Goal: Task Accomplishment & Management: Use online tool/utility

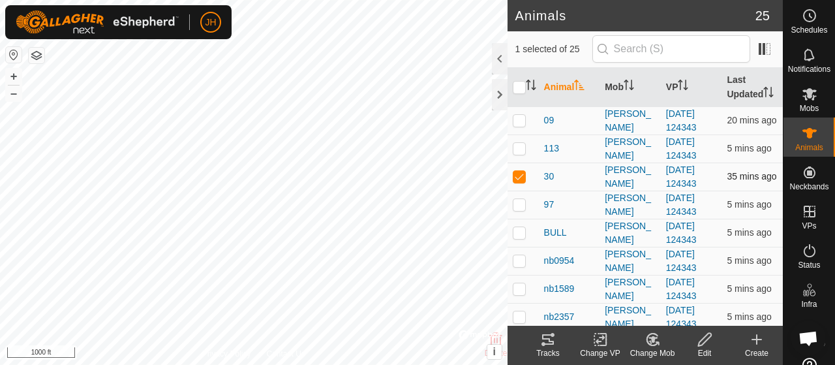
click at [520, 181] on p-checkbox at bounding box center [519, 176] width 13 height 10
checkbox input "false"
click at [520, 209] on p-checkbox at bounding box center [519, 204] width 13 height 10
checkbox input "false"
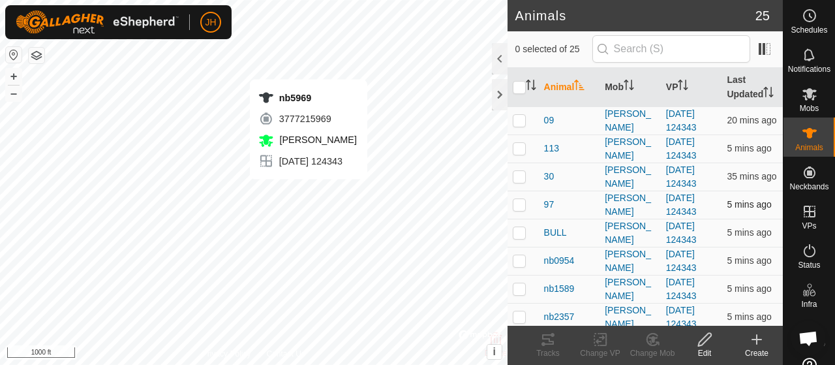
checkbox input "true"
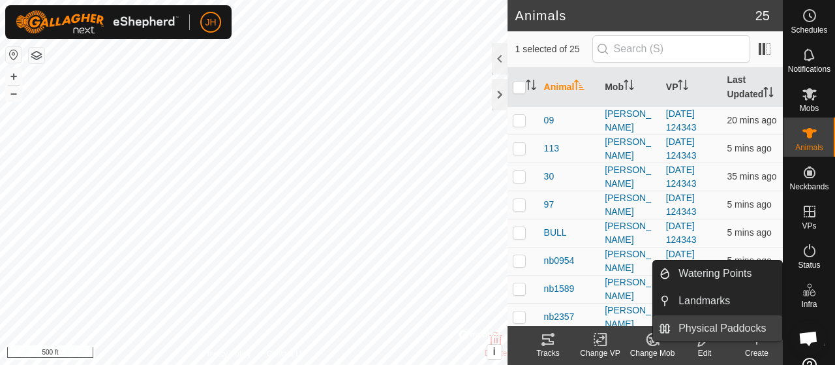
click at [718, 323] on link "Physical Paddocks" at bounding box center [726, 328] width 112 height 26
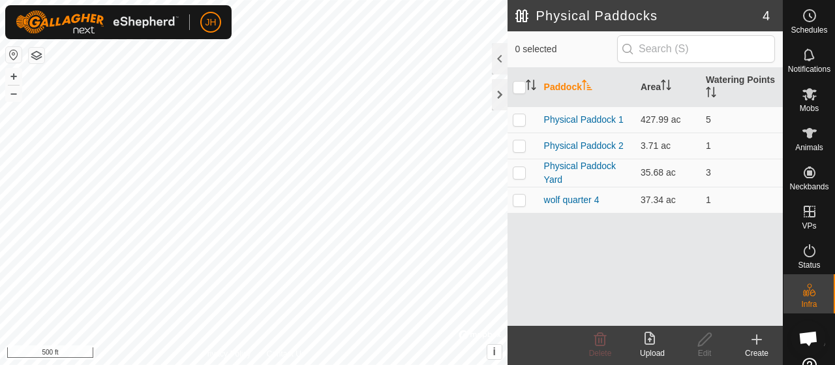
click at [758, 340] on icon at bounding box center [757, 339] width 16 height 16
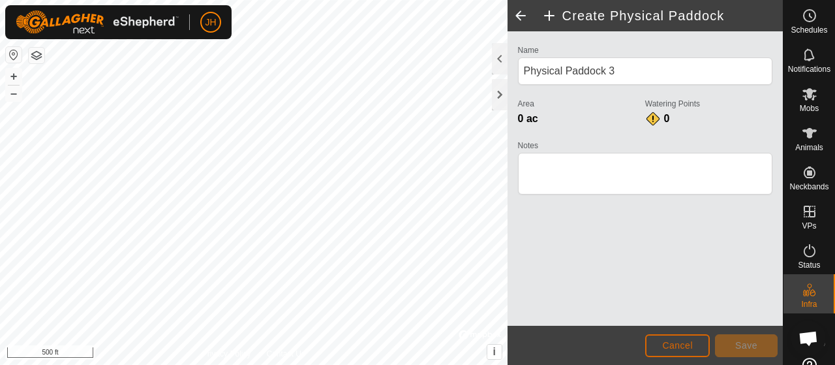
click at [694, 340] on button "Cancel" at bounding box center [677, 345] width 65 height 23
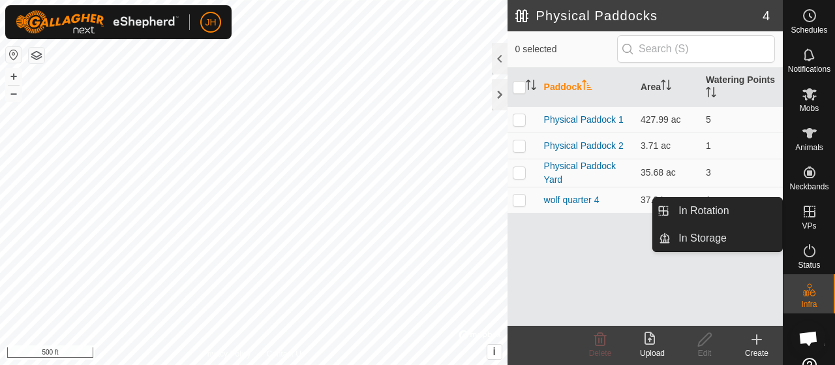
click at [803, 215] on icon at bounding box center [809, 211] width 12 height 12
click at [721, 213] on link "In Rotation" at bounding box center [726, 211] width 112 height 26
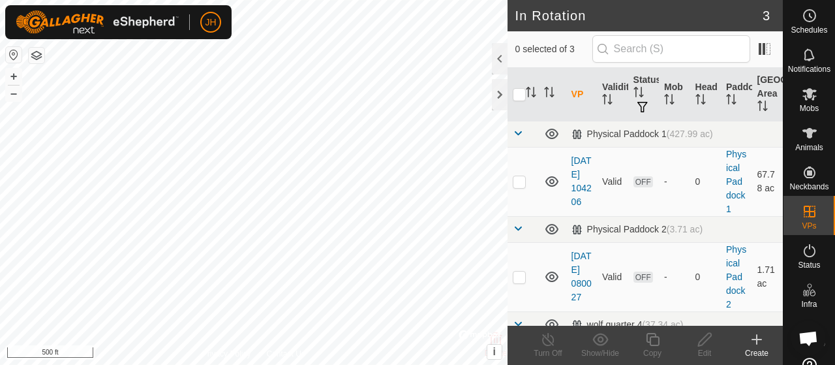
click at [756, 342] on icon at bounding box center [756, 339] width 0 height 9
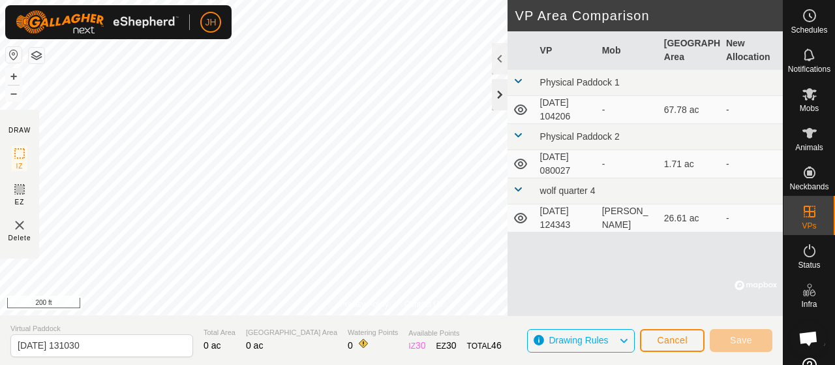
click at [500, 98] on div at bounding box center [500, 94] width 16 height 31
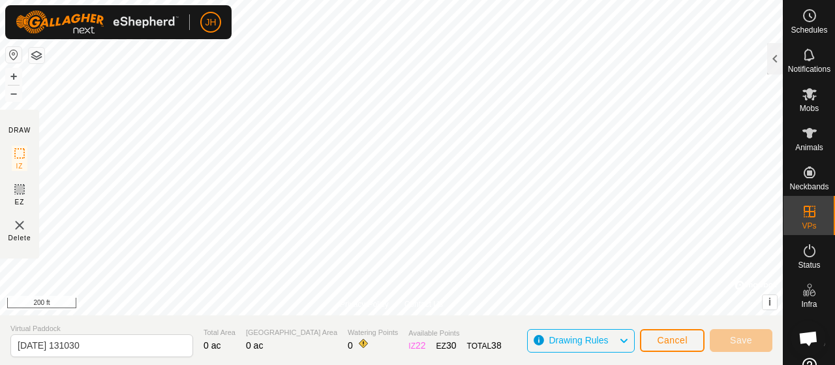
click at [538, 340] on div "Privacy Policy Contact Us + – ⇧ i © Mapbox , © OpenStreetMap , Improve this map…" at bounding box center [391, 182] width 783 height 365
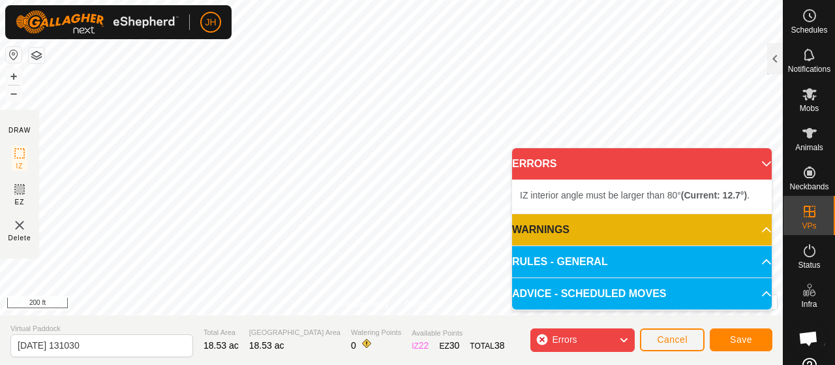
click at [612, 336] on div "Errors" at bounding box center [582, 339] width 104 height 23
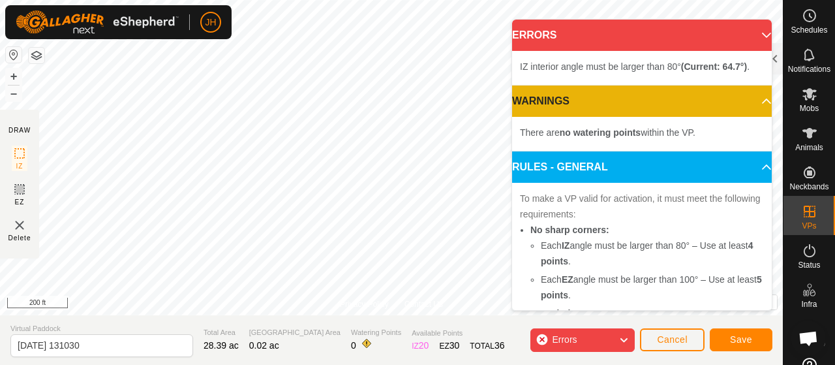
drag, startPoint x: 582, startPoint y: 348, endPoint x: 578, endPoint y: 338, distance: 10.2
click at [582, 347] on span "Errors" at bounding box center [569, 339] width 35 height 17
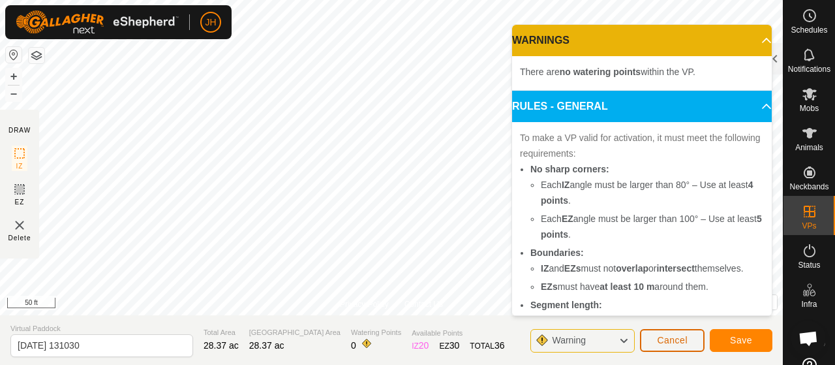
click at [661, 341] on span "Cancel" at bounding box center [672, 340] width 31 height 10
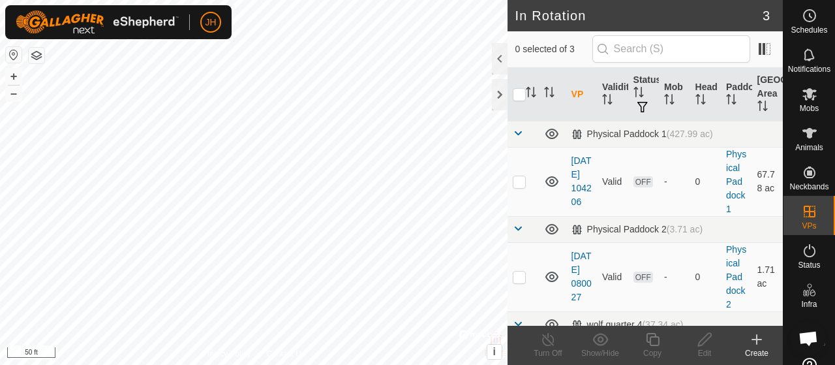
click at [408, 0] on html "JH Schedules Notifications Mobs Animals Neckbands VPs Status Infra Heatmap Help…" at bounding box center [417, 182] width 835 height 365
click at [759, 341] on icon at bounding box center [757, 339] width 16 height 16
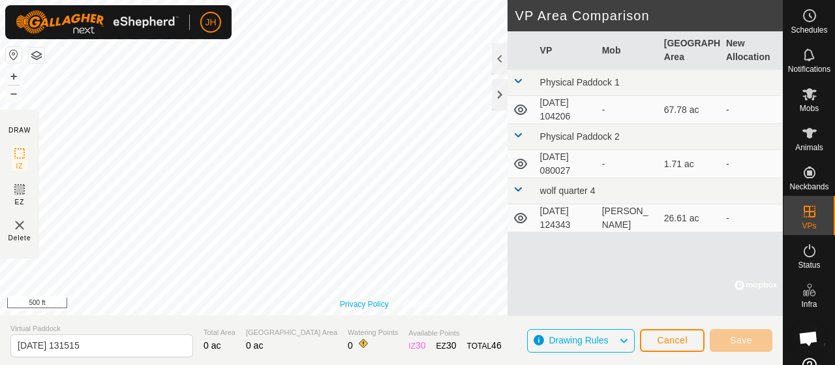
click at [386, 299] on link "Privacy Policy" at bounding box center [364, 304] width 49 height 12
click at [500, 86] on div at bounding box center [500, 94] width 16 height 31
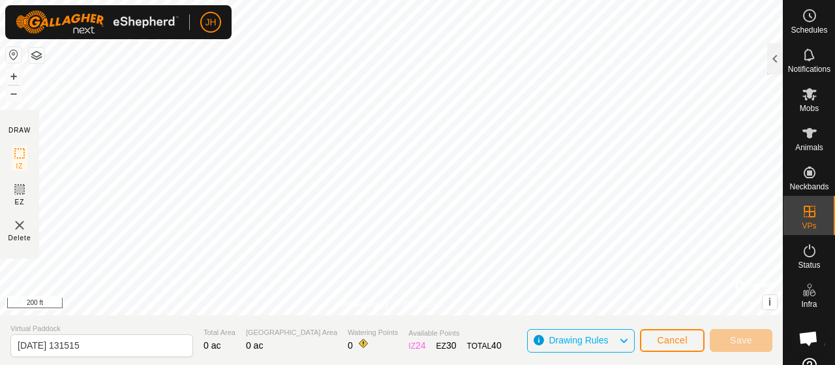
click at [20, 224] on img at bounding box center [20, 225] width 16 height 16
click at [21, 225] on img at bounding box center [20, 225] width 16 height 16
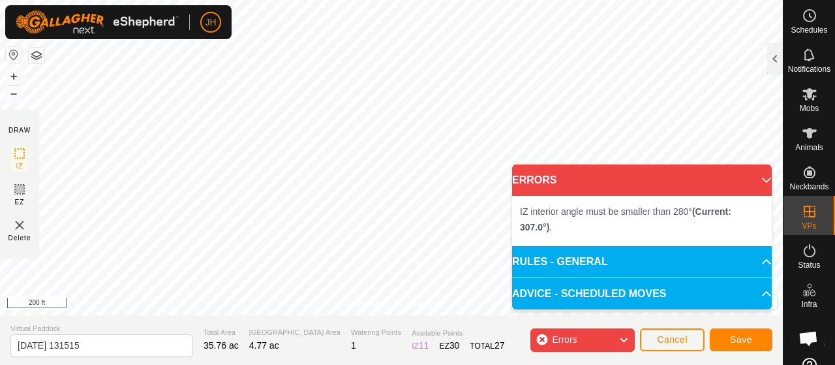
click at [620, 337] on icon at bounding box center [623, 339] width 10 height 17
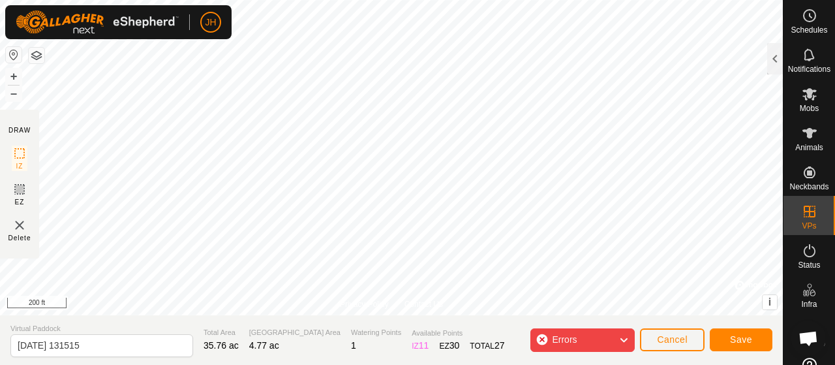
click at [542, 341] on div "Errors" at bounding box center [582, 339] width 104 height 23
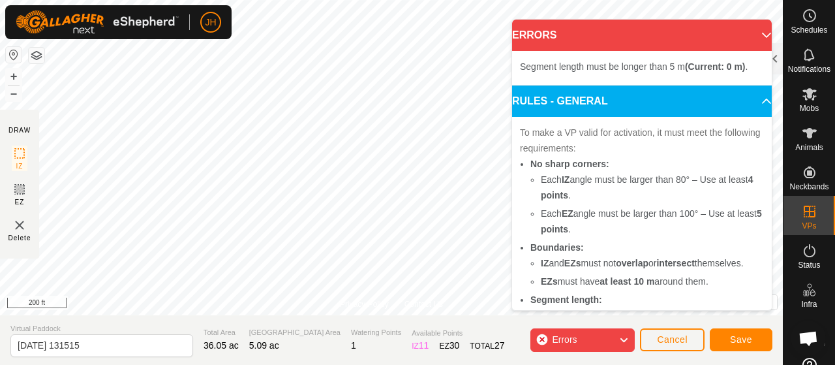
click at [746, 33] on p-accordion-header "ERRORS" at bounding box center [642, 35] width 260 height 31
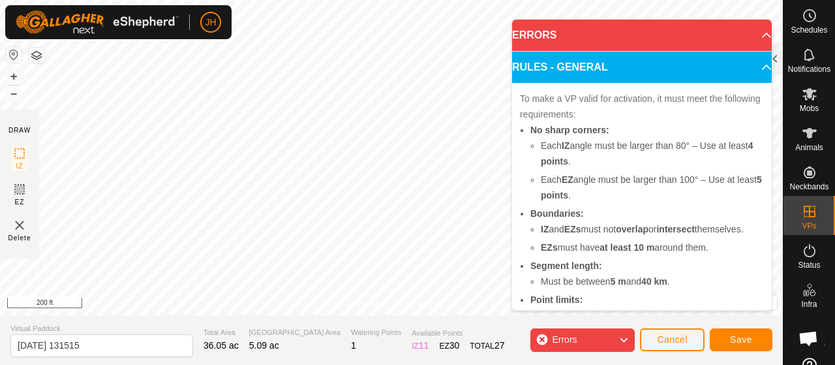
click at [539, 338] on div "Errors" at bounding box center [582, 339] width 104 height 23
click at [578, 341] on span "Errors" at bounding box center [569, 339] width 35 height 17
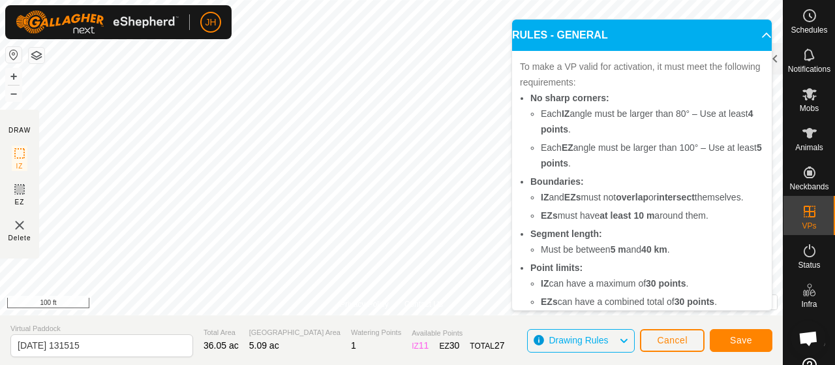
click at [761, 34] on icon at bounding box center [766, 35] width 10 height 10
click at [732, 336] on span "Save" at bounding box center [741, 340] width 22 height 10
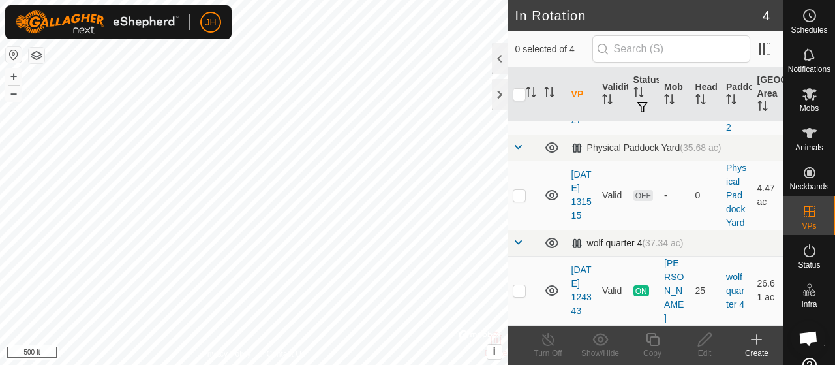
scroll to position [228, 0]
checkbox input "true"
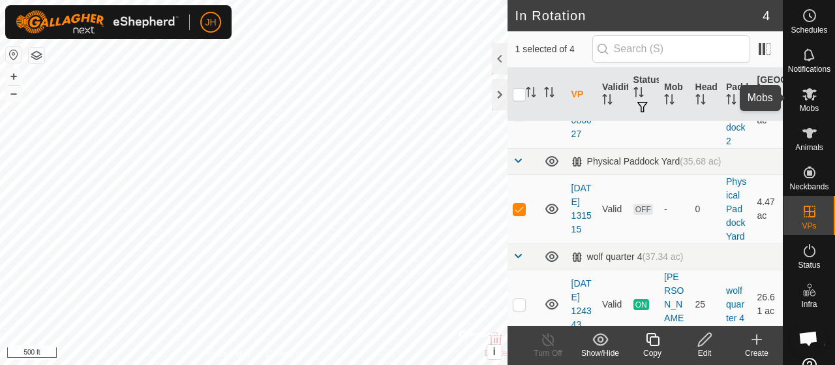
click at [820, 98] on div "Mobs" at bounding box center [809, 97] width 52 height 39
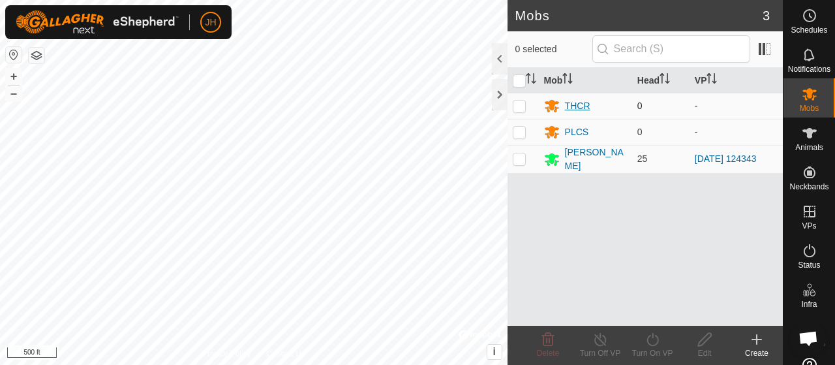
click at [578, 104] on div "THCR" at bounding box center [577, 106] width 25 height 14
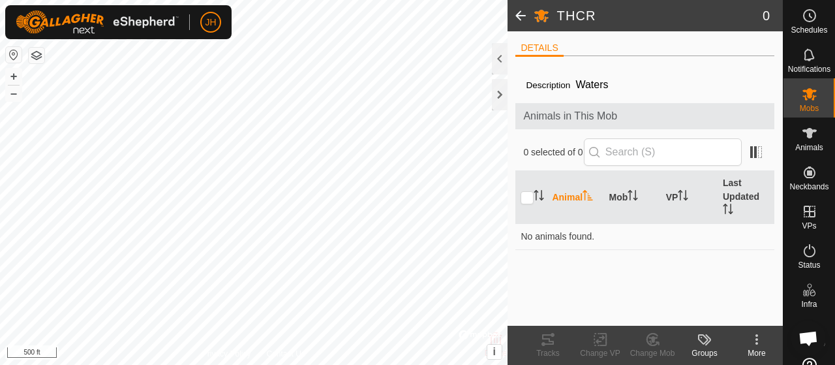
drag, startPoint x: 513, startPoint y: 18, endPoint x: 519, endPoint y: 13, distance: 7.4
click at [513, 18] on span at bounding box center [520, 15] width 26 height 31
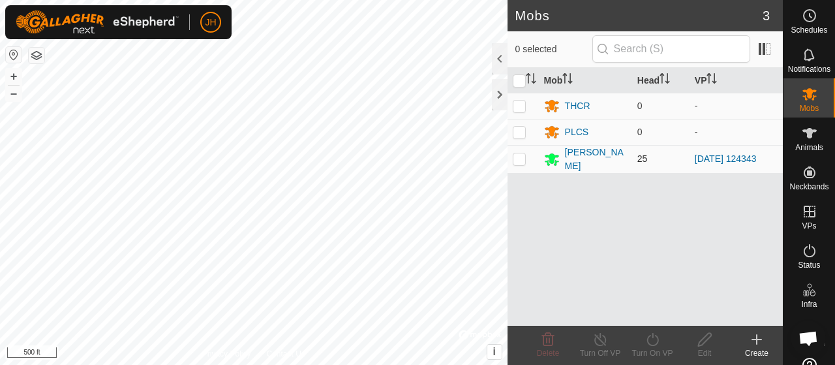
click at [524, 156] on p-checkbox at bounding box center [519, 158] width 13 height 10
checkbox input "true"
click at [659, 348] on div "Turn On VP" at bounding box center [652, 353] width 52 height 12
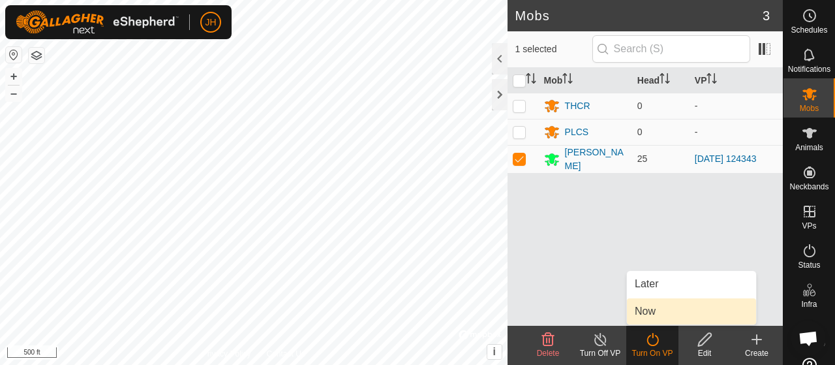
click at [655, 316] on link "Now" at bounding box center [691, 311] width 129 height 26
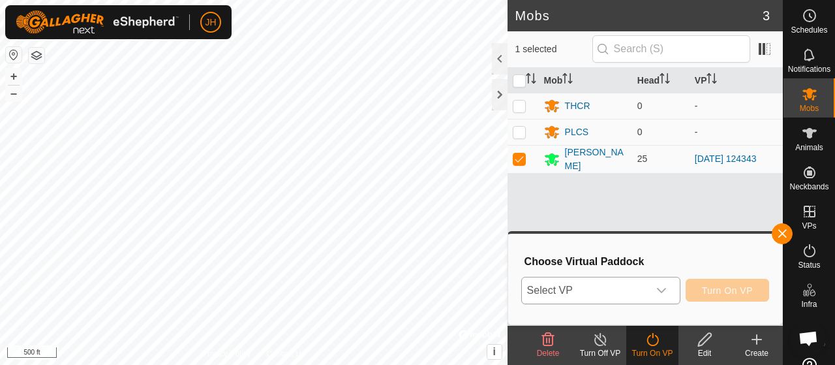
click at [659, 291] on icon "dropdown trigger" at bounding box center [661, 290] width 10 height 10
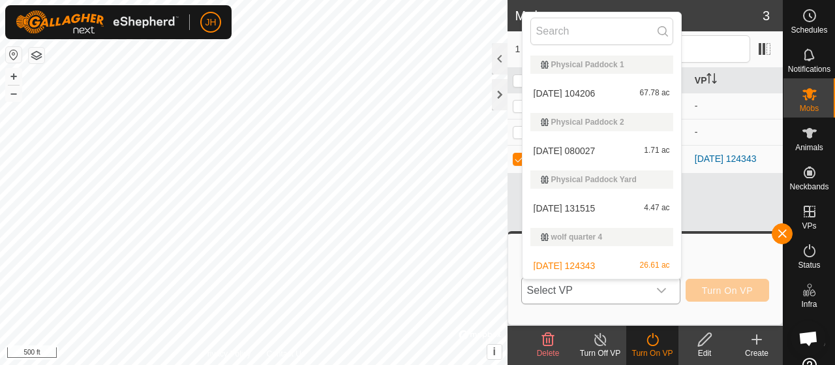
click at [586, 204] on li "[DATE] 131515 4.47 ac" at bounding box center [601, 208] width 158 height 26
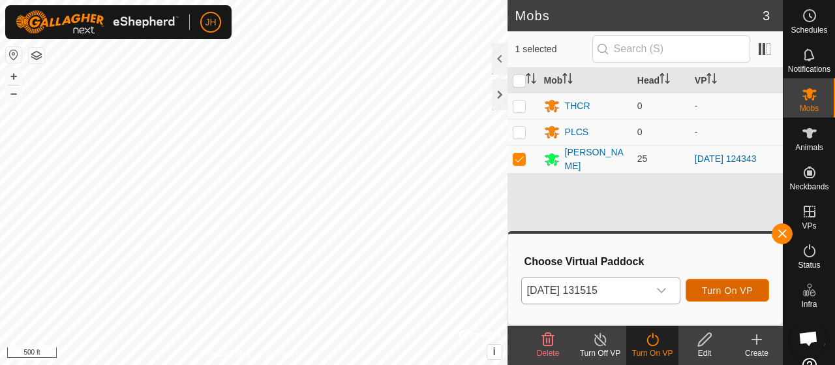
click at [717, 285] on span "Turn On VP" at bounding box center [727, 290] width 51 height 10
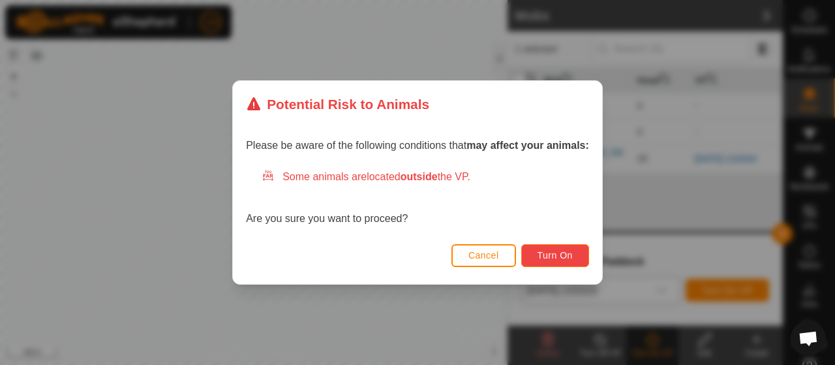
click at [567, 250] on span "Turn On" at bounding box center [554, 255] width 35 height 10
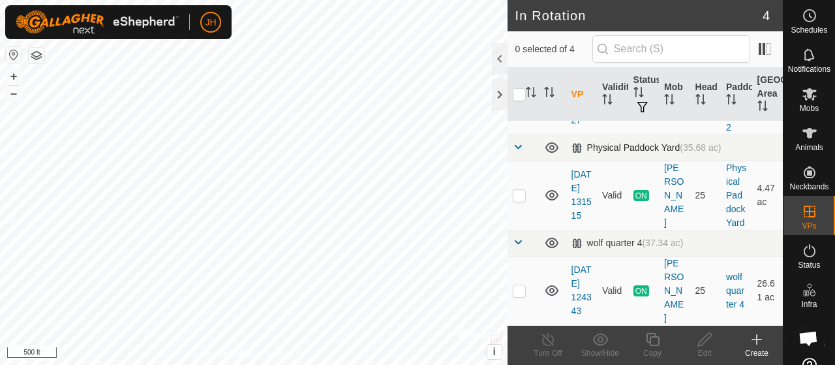
scroll to position [163, 0]
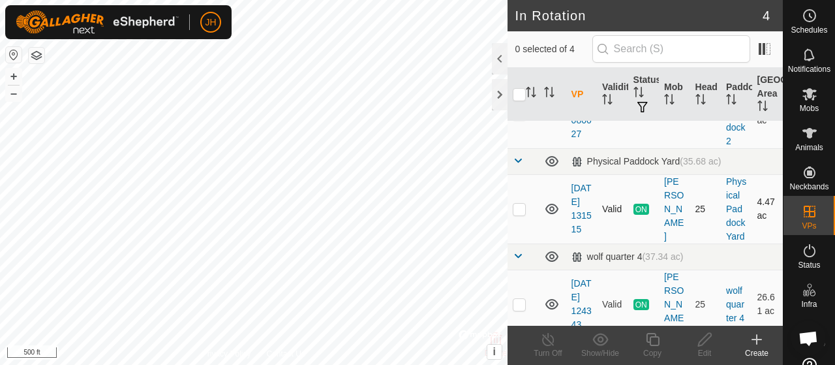
click at [556, 214] on icon at bounding box center [551, 208] width 13 height 10
click at [554, 217] on icon at bounding box center [552, 209] width 16 height 16
click at [550, 262] on icon at bounding box center [551, 256] width 13 height 10
click at [550, 264] on icon at bounding box center [552, 256] width 16 height 16
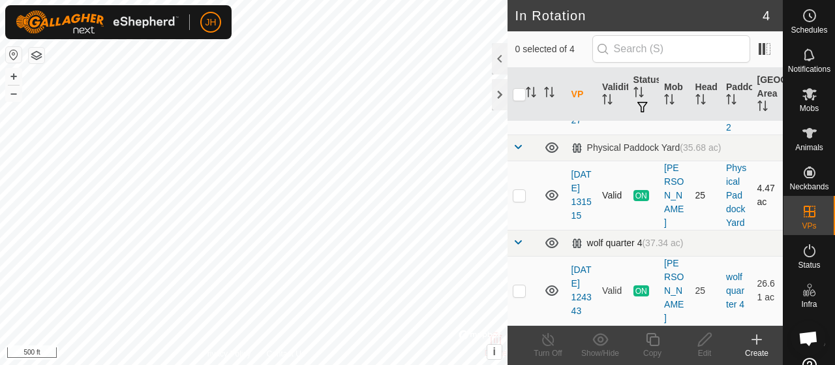
scroll to position [228, 0]
click at [548, 235] on icon at bounding box center [552, 243] width 16 height 16
click at [577, 264] on link "[DATE] 124343" at bounding box center [581, 290] width 20 height 52
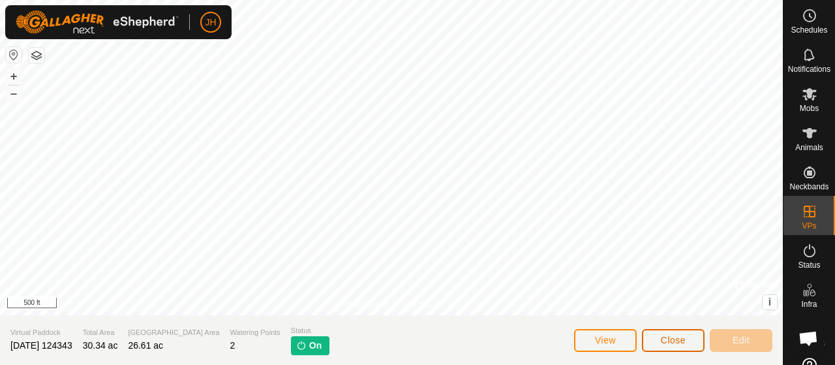
click at [683, 336] on span "Close" at bounding box center [673, 340] width 25 height 10
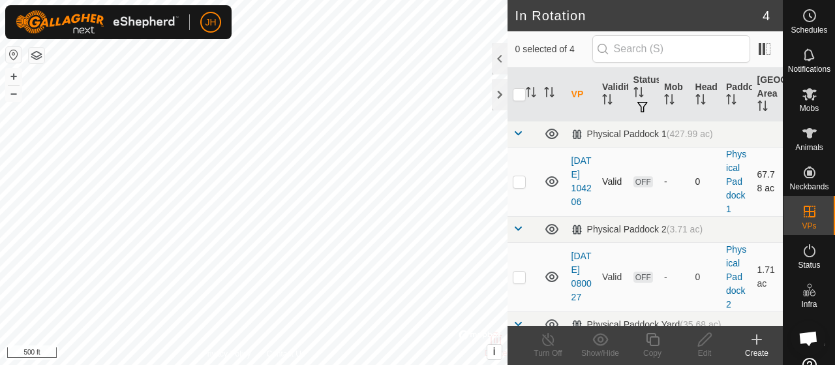
checkbox input "true"
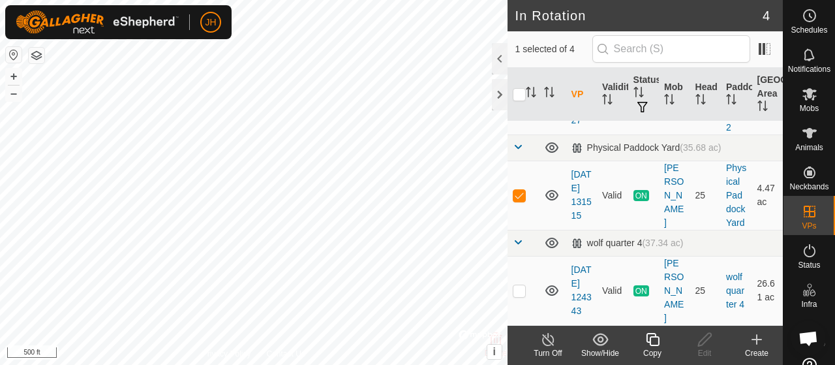
scroll to position [228, 0]
click at [732, 169] on link "Physical Paddock Yard" at bounding box center [736, 194] width 20 height 65
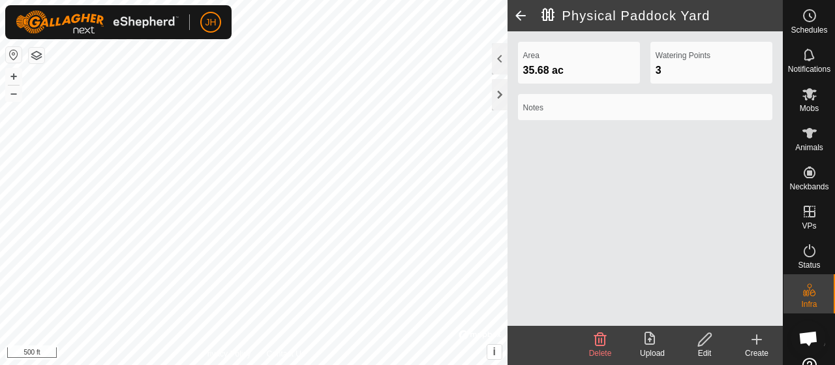
click at [520, 10] on span at bounding box center [520, 15] width 26 height 31
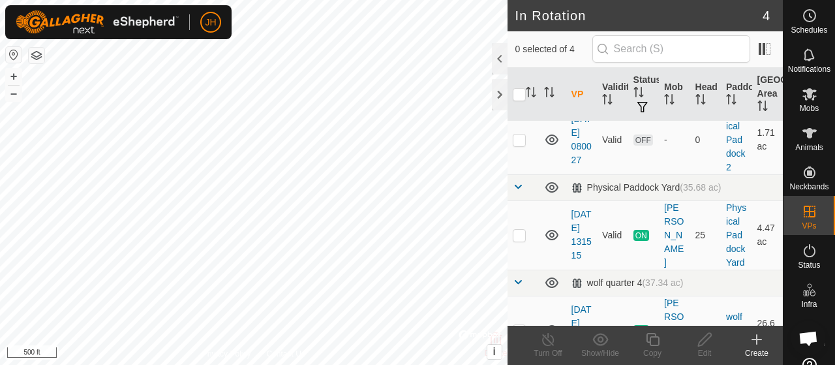
scroll to position [196, 0]
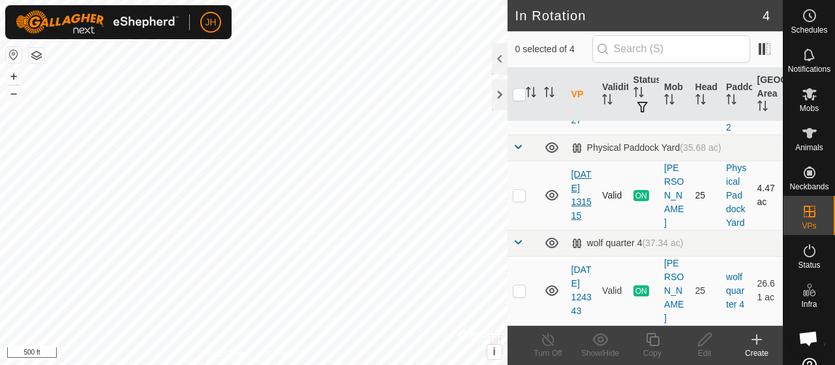
click at [579, 213] on link "[DATE] 131515" at bounding box center [581, 195] width 20 height 52
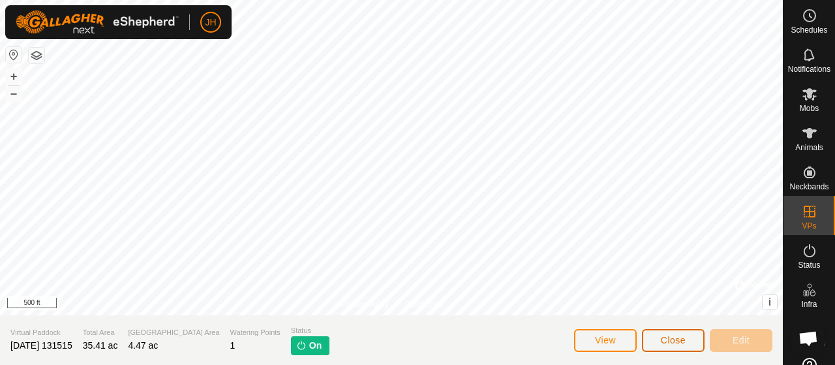
click at [673, 346] on button "Close" at bounding box center [673, 340] width 63 height 23
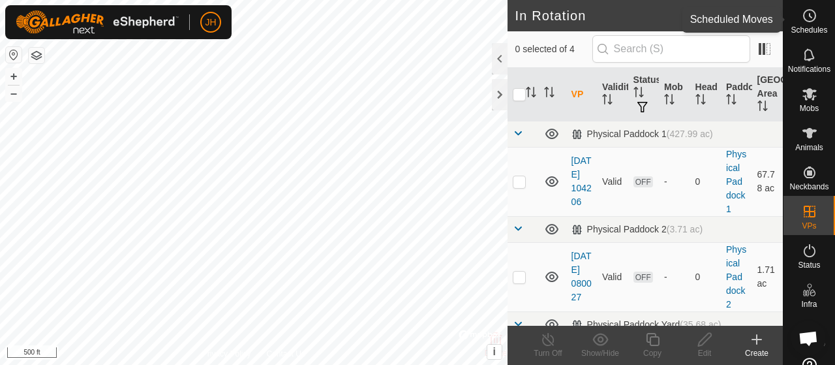
click at [801, 27] on span "Schedules" at bounding box center [808, 30] width 37 height 8
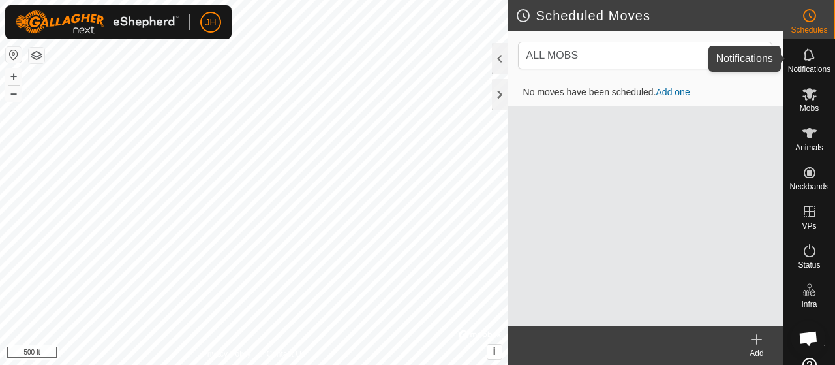
click at [803, 53] on icon at bounding box center [808, 54] width 10 height 12
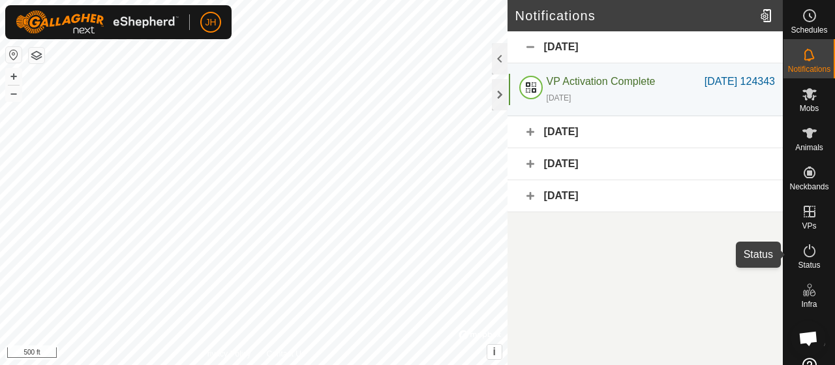
click at [805, 247] on icon at bounding box center [809, 251] width 16 height 16
